Goal: Information Seeking & Learning: Check status

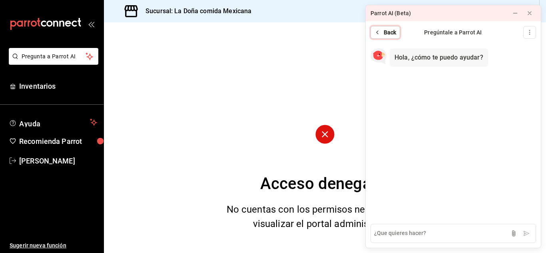
click at [389, 33] on span "Back" at bounding box center [390, 32] width 13 height 8
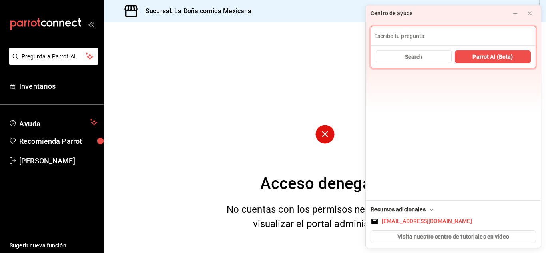
click at [406, 36] on input at bounding box center [453, 35] width 165 height 19
type input "Buen"
click at [529, 15] on icon at bounding box center [530, 13] width 6 height 6
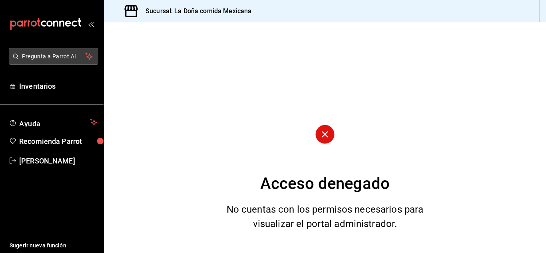
click at [76, 52] on span "Pregunta a Parrot AI" at bounding box center [54, 56] width 64 height 8
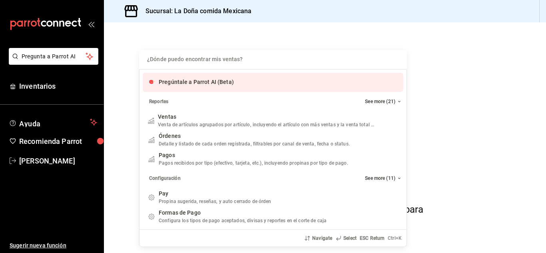
click at [218, 62] on input "Quiero cancelar una orden" at bounding box center [273, 59] width 258 height 19
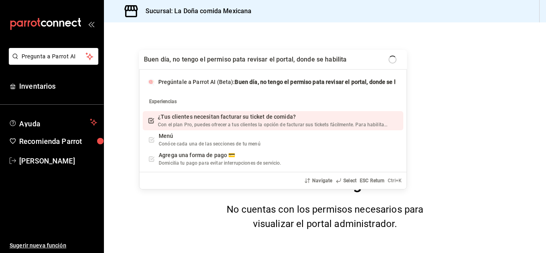
type input "Buen día, no tengo el permiso pata revisar el portal, donde se habilita?"
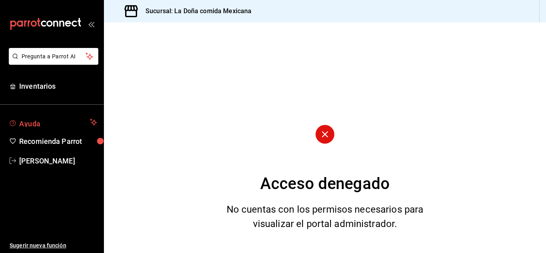
click at [62, 126] on span "Ayuda" at bounding box center [53, 123] width 68 height 10
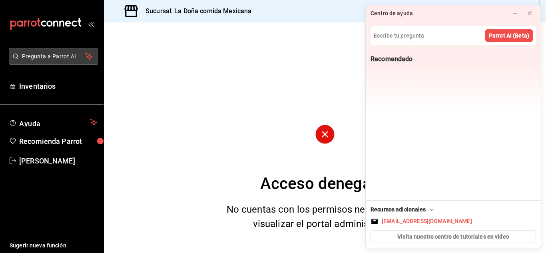
click at [65, 60] on span "Pregunta a Parrot AI" at bounding box center [54, 56] width 64 height 8
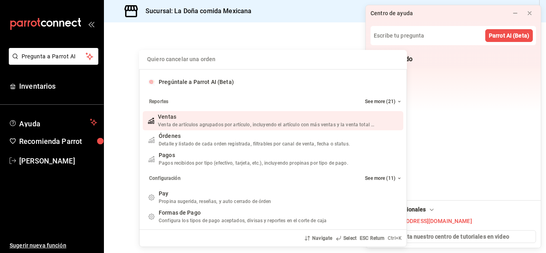
click at [477, 122] on div "Quiero cancelar una orden Pregúntale a Parrot AI (Beta) Reportes See more (21) …" at bounding box center [273, 126] width 546 height 253
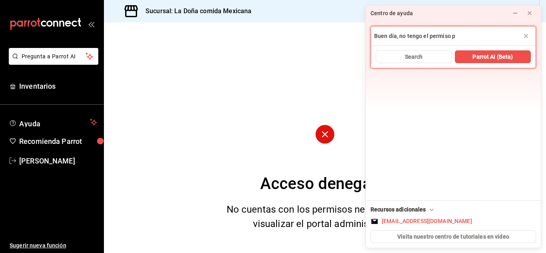
type input "Buen día, no tengo el permiso"
click at [517, 10] on icon at bounding box center [515, 13] width 6 height 6
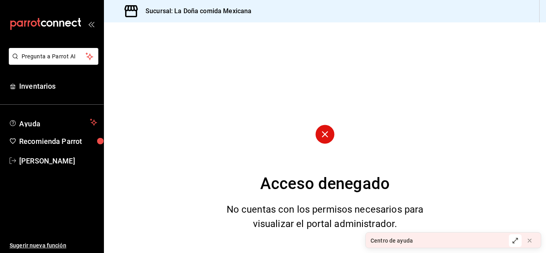
click at [419, 244] on div "Centro de ayuda" at bounding box center [435, 241] width 138 height 16
click at [422, 238] on div "Centro de ayuda" at bounding box center [435, 241] width 138 height 16
click at [518, 236] on button at bounding box center [515, 240] width 13 height 13
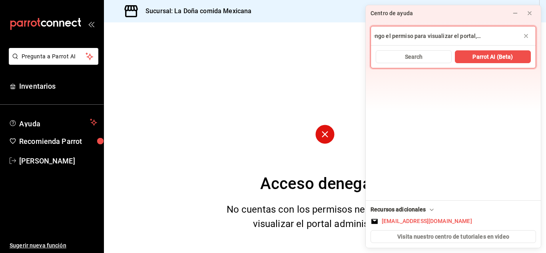
scroll to position [0, 40]
type input "Buen día, no tengo el permiso para visualizar el portal, donde se habilita?"
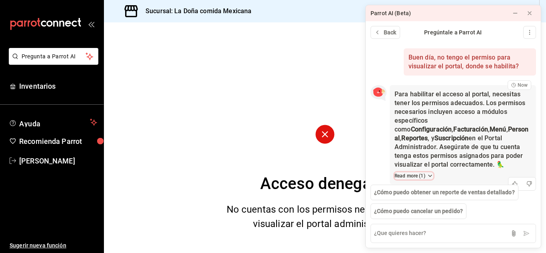
click at [421, 172] on button "Read more ( 1 )" at bounding box center [414, 175] width 39 height 7
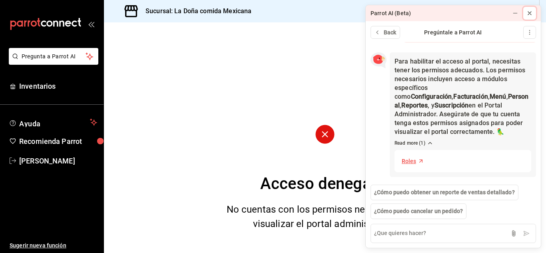
click at [529, 16] on div at bounding box center [530, 13] width 6 height 8
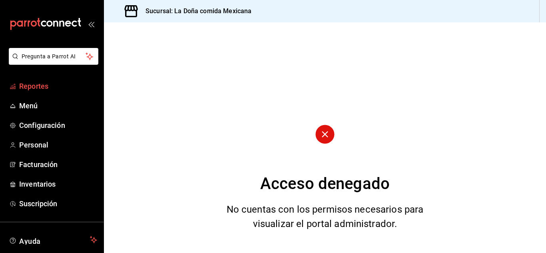
click at [42, 90] on span "Reportes" at bounding box center [58, 86] width 78 height 11
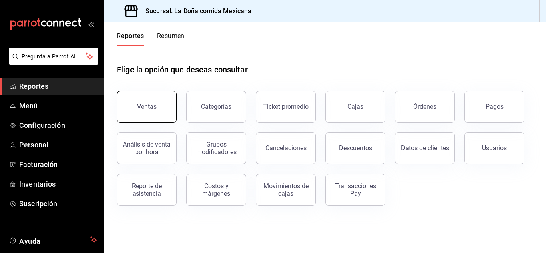
click at [169, 110] on button "Ventas" at bounding box center [147, 107] width 60 height 32
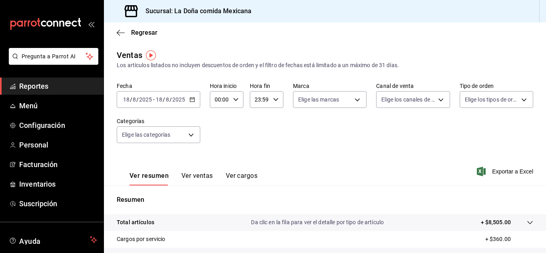
click at [158, 102] on input "18" at bounding box center [159, 99] width 7 height 6
click at [193, 100] on icon "button" at bounding box center [193, 100] width 6 height 6
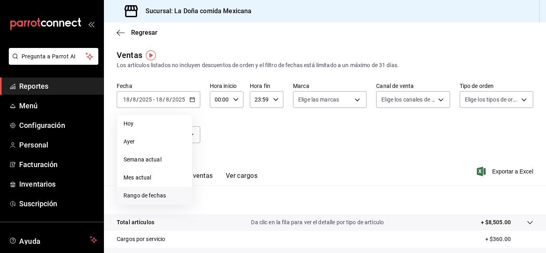
click at [140, 196] on span "Rango de fechas" at bounding box center [155, 196] width 62 height 8
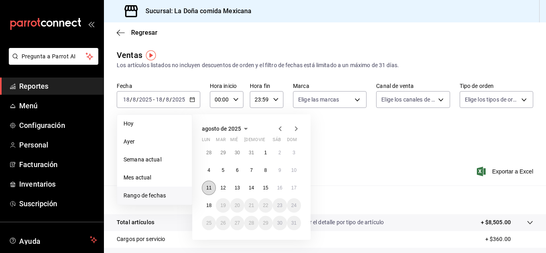
click at [210, 190] on abbr "11" at bounding box center [208, 188] width 5 height 6
click at [292, 192] on button "17" at bounding box center [294, 188] width 14 height 14
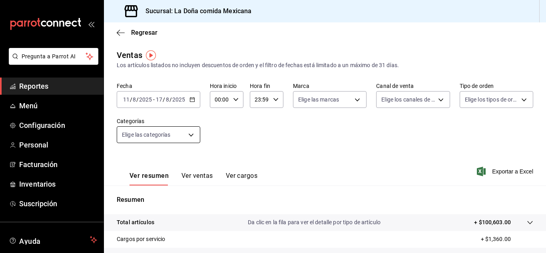
click at [176, 138] on body "Pregunta a Parrot AI Reportes Menú Configuración Personal Facturación Inventari…" at bounding box center [273, 126] width 546 height 253
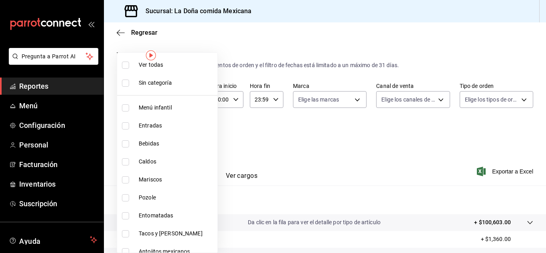
click at [252, 132] on div at bounding box center [273, 126] width 546 height 253
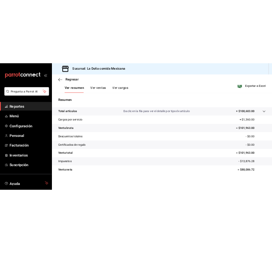
scroll to position [130, 0]
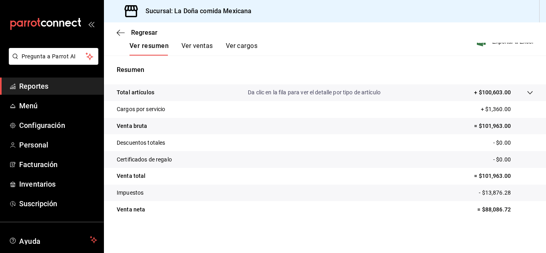
click at [520, 90] on div at bounding box center [522, 92] width 22 height 8
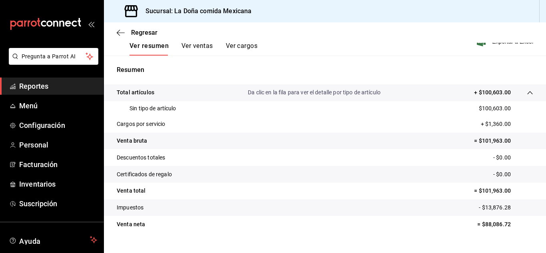
click at [527, 91] on icon at bounding box center [530, 93] width 6 height 6
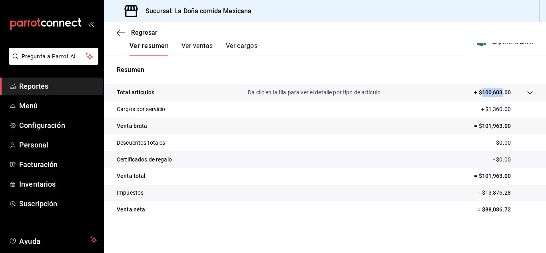
drag, startPoint x: 475, startPoint y: 91, endPoint x: 497, endPoint y: 92, distance: 22.4
click at [497, 92] on p "+ $100,603.00" at bounding box center [492, 92] width 37 height 8
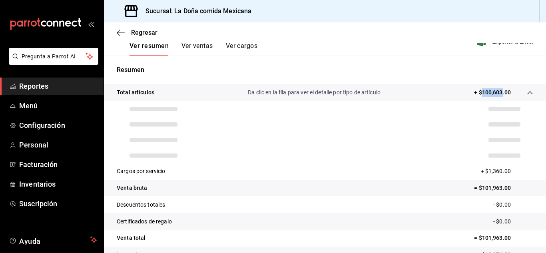
copy p "100,603"
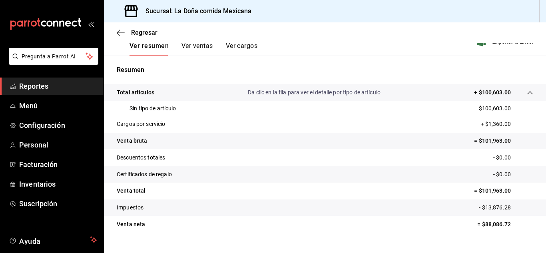
click at [342, 180] on tr "Certificados de regalo - $0.00" at bounding box center [325, 174] width 442 height 17
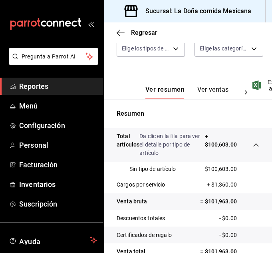
click at [205, 79] on div "Ver resumen Ver ventas Ver cargos Exportar a Excel" at bounding box center [188, 82] width 168 height 33
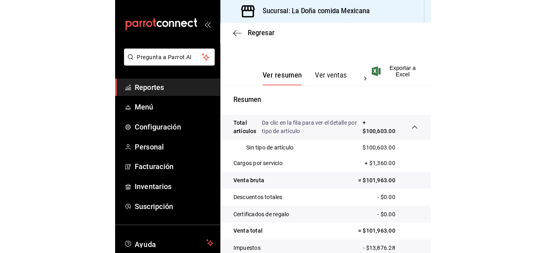
scroll to position [185, 0]
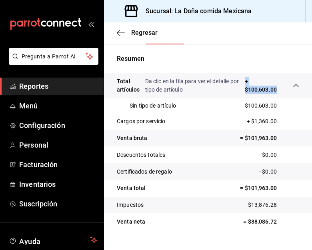
drag, startPoint x: 238, startPoint y: 89, endPoint x: 270, endPoint y: 88, distance: 31.6
click at [270, 88] on div "Total artículos Da clic en la fila para ver el detalle por tipo de artículo + $…" at bounding box center [197, 85] width 160 height 17
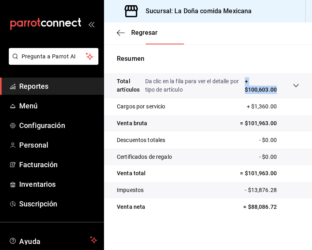
click at [49, 81] on span "Reportes" at bounding box center [58, 86] width 78 height 11
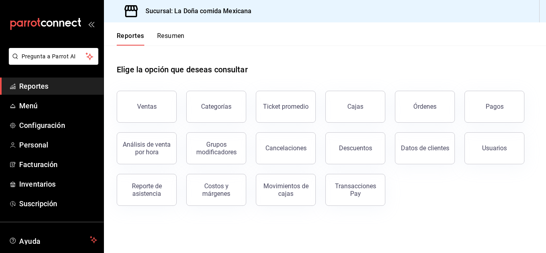
click at [288, 226] on main "Elige la opción que deseas consultar Ventas Categorías Ticket promedio Cajas Ór…" at bounding box center [325, 150] width 442 height 208
click at [497, 108] on div "Pagos" at bounding box center [495, 107] width 18 height 8
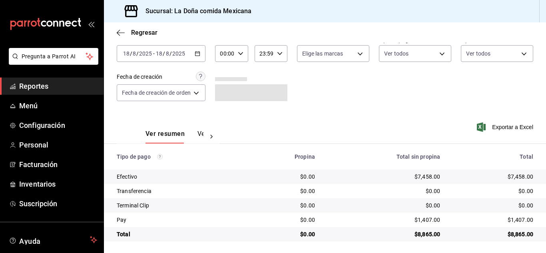
scroll to position [42, 0]
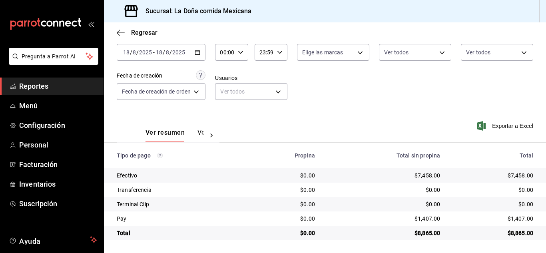
click at [202, 52] on div "[DATE] [DATE] - [DATE] [DATE]" at bounding box center [161, 52] width 89 height 17
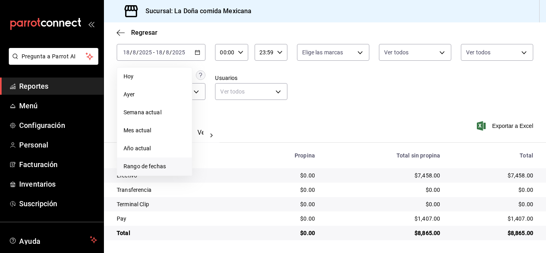
click at [134, 159] on li "Rango de fechas" at bounding box center [154, 167] width 75 height 18
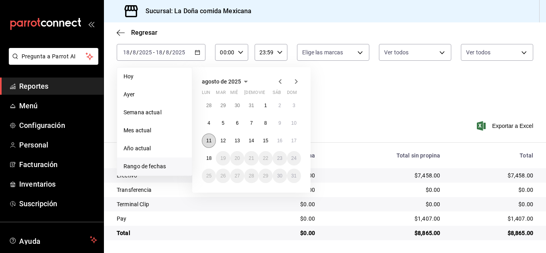
click at [207, 139] on abbr "11" at bounding box center [208, 141] width 5 height 6
click at [293, 140] on abbr "17" at bounding box center [294, 141] width 5 height 6
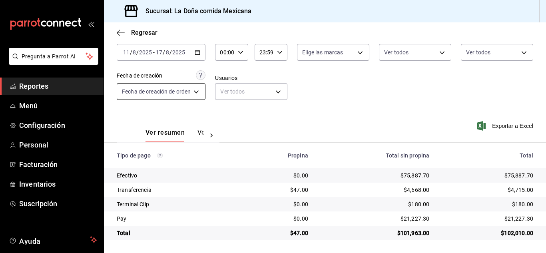
click at [173, 90] on body "Pregunta a Parrot AI Reportes Menú Configuración Personal Facturación Inventari…" at bounding box center [273, 126] width 546 height 253
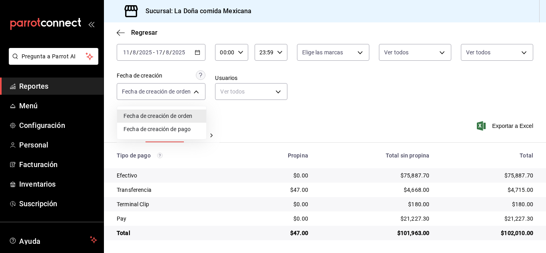
click at [238, 88] on div at bounding box center [273, 126] width 546 height 253
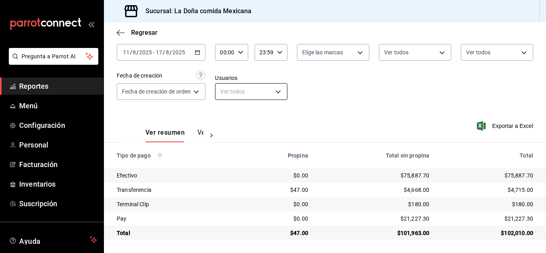
click at [239, 88] on body "Pregunta a Parrot AI Reportes Menú Configuración Personal Facturación Inventari…" at bounding box center [273, 126] width 546 height 253
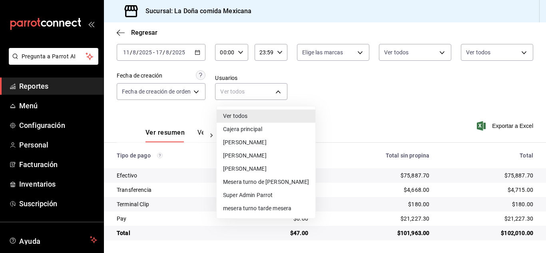
click at [334, 96] on div at bounding box center [273, 126] width 546 height 253
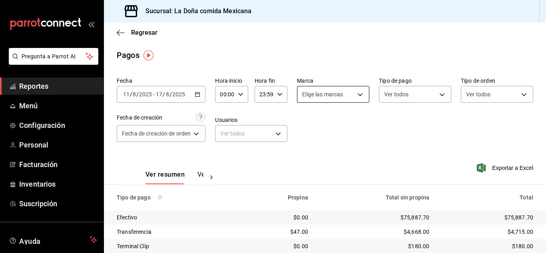
click at [334, 97] on body "Pregunta a Parrot AI Reportes Menú Configuración Personal Facturación Inventari…" at bounding box center [273, 126] width 546 height 253
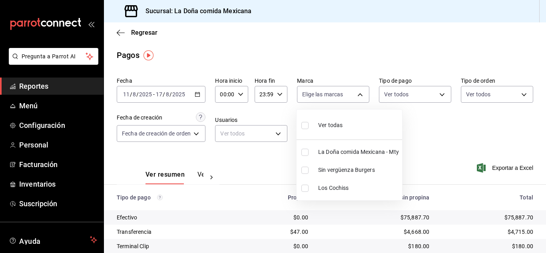
click at [318, 153] on li "La Doña comida Mexicana - Mty" at bounding box center [350, 152] width 106 height 18
type input "e53f178e-f565-49bf-8aa1-199855f6bcb3"
checkbox input "true"
click at [320, 167] on span "Sin vergüenza Burgers" at bounding box center [358, 170] width 81 height 8
type input "e53f178e-f565-49bf-8aa1-199855f6bcb3,dba9cd53-48a2-4d44-8bea-60e37a8bb589"
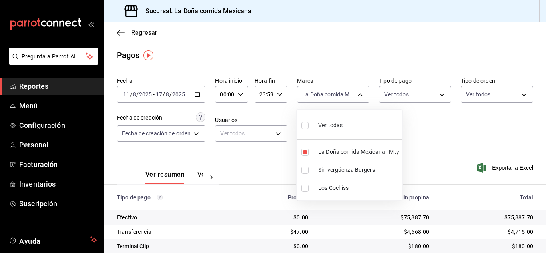
checkbox input "true"
click at [322, 156] on span "La Doña comida Mexicana - Mty" at bounding box center [358, 152] width 81 height 8
type input "dba9cd53-48a2-4d44-8bea-60e37a8bb589"
checkbox input "false"
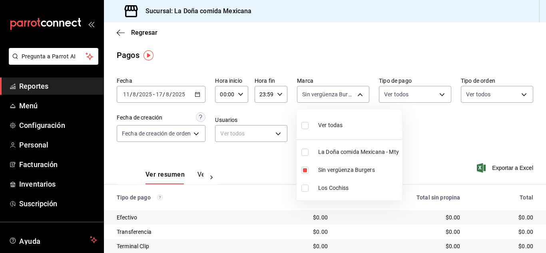
click at [333, 186] on span "Los Cochiss" at bounding box center [358, 188] width 81 height 8
type input "dba9cd53-48a2-4d44-8bea-60e37a8bb589,c80839f8-8d46-428f-9bfe-19530fa12b1d"
checkbox input "true"
click at [324, 175] on li "Sin vergüenza Burgers" at bounding box center [350, 170] width 106 height 18
type input "c80839f8-8d46-428f-9bfe-19530fa12b1d"
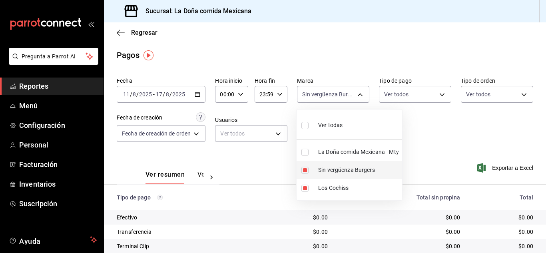
checkbox input "false"
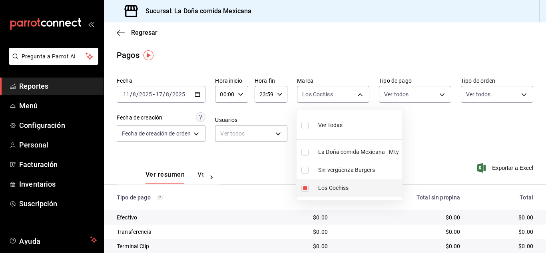
click at [324, 185] on span "Los Cochiss" at bounding box center [358, 188] width 81 height 8
checkbox input "false"
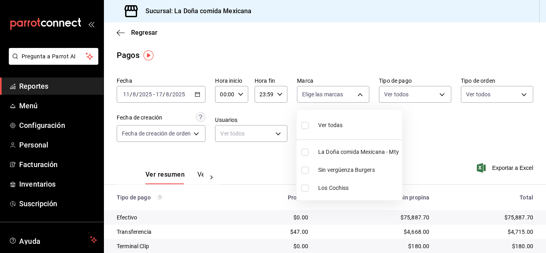
click at [431, 148] on div at bounding box center [273, 126] width 546 height 253
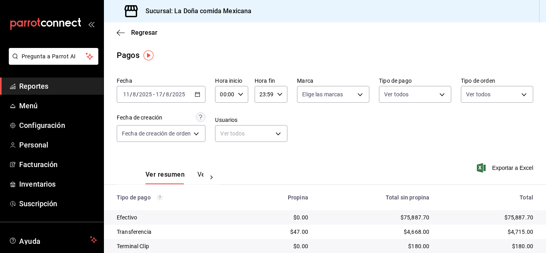
click at [39, 89] on span "Reportes" at bounding box center [58, 86] width 78 height 11
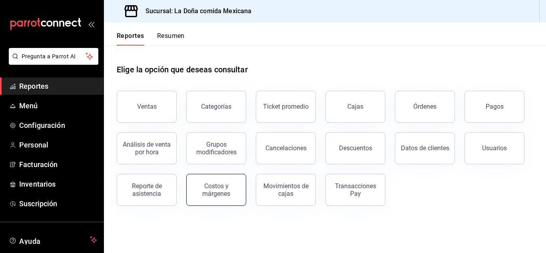
click at [222, 185] on div "Costos y márgenes" at bounding box center [217, 189] width 50 height 15
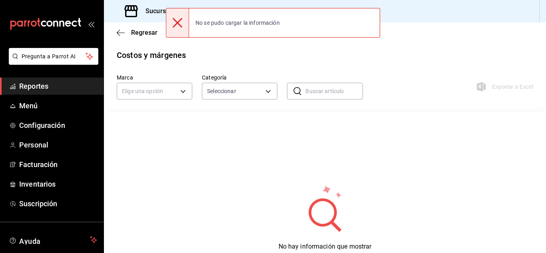
click at [56, 86] on span "Reportes" at bounding box center [58, 86] width 78 height 11
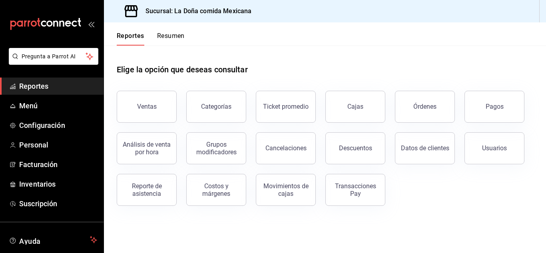
click at [274, 52] on div "Elige la opción que deseas consultar" at bounding box center [325, 64] width 417 height 36
click at [164, 102] on button "Ventas" at bounding box center [147, 107] width 60 height 32
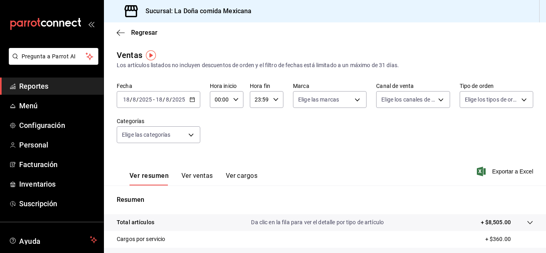
click at [136, 97] on input "8" at bounding box center [134, 99] width 4 height 6
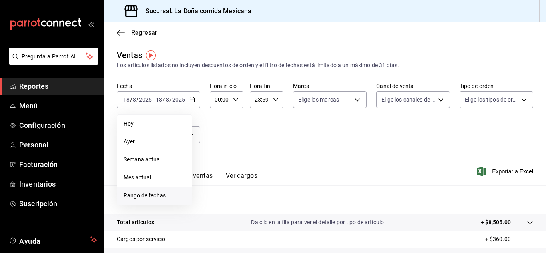
click at [148, 196] on span "Rango de fechas" at bounding box center [155, 196] width 62 height 8
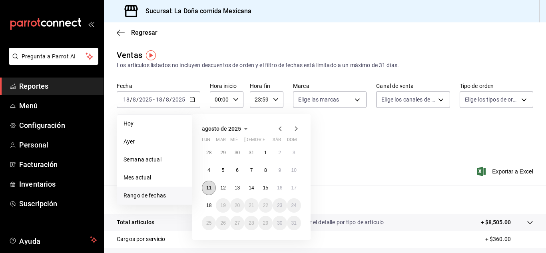
click at [207, 183] on button "11" at bounding box center [209, 188] width 14 height 14
click at [296, 189] on abbr "17" at bounding box center [294, 188] width 5 height 6
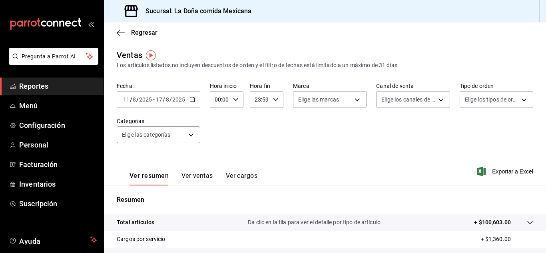
click at [314, 155] on div "Ver resumen Ver ventas Ver cargos Exportar a Excel" at bounding box center [325, 169] width 442 height 33
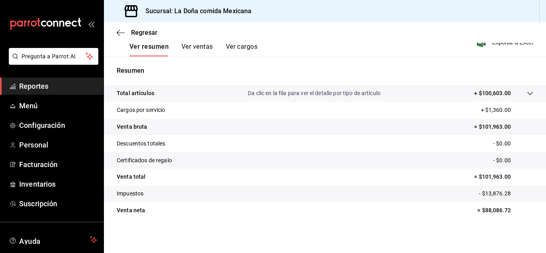
scroll to position [130, 0]
click at [485, 126] on p "= $101,963.00" at bounding box center [503, 126] width 59 height 8
copy p "101,963.00"
click at [278, 70] on p "Resumen" at bounding box center [325, 70] width 417 height 10
